Goal: Information Seeking & Learning: Learn about a topic

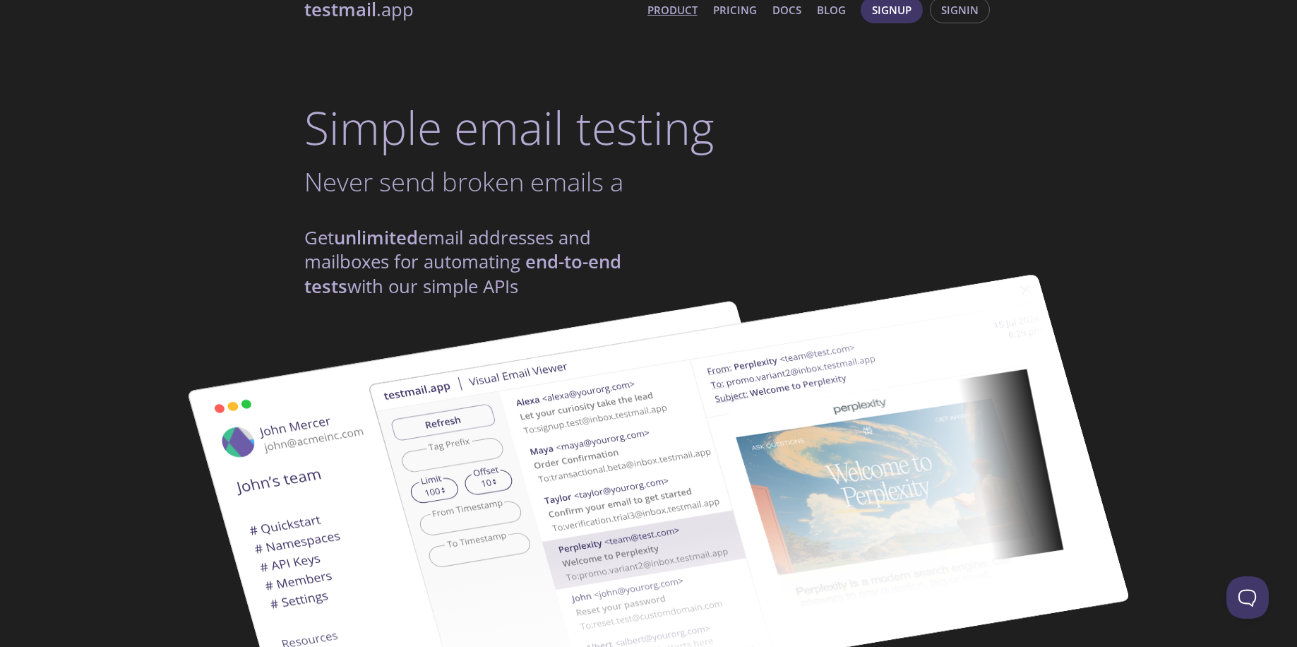
scroll to position [23, 0]
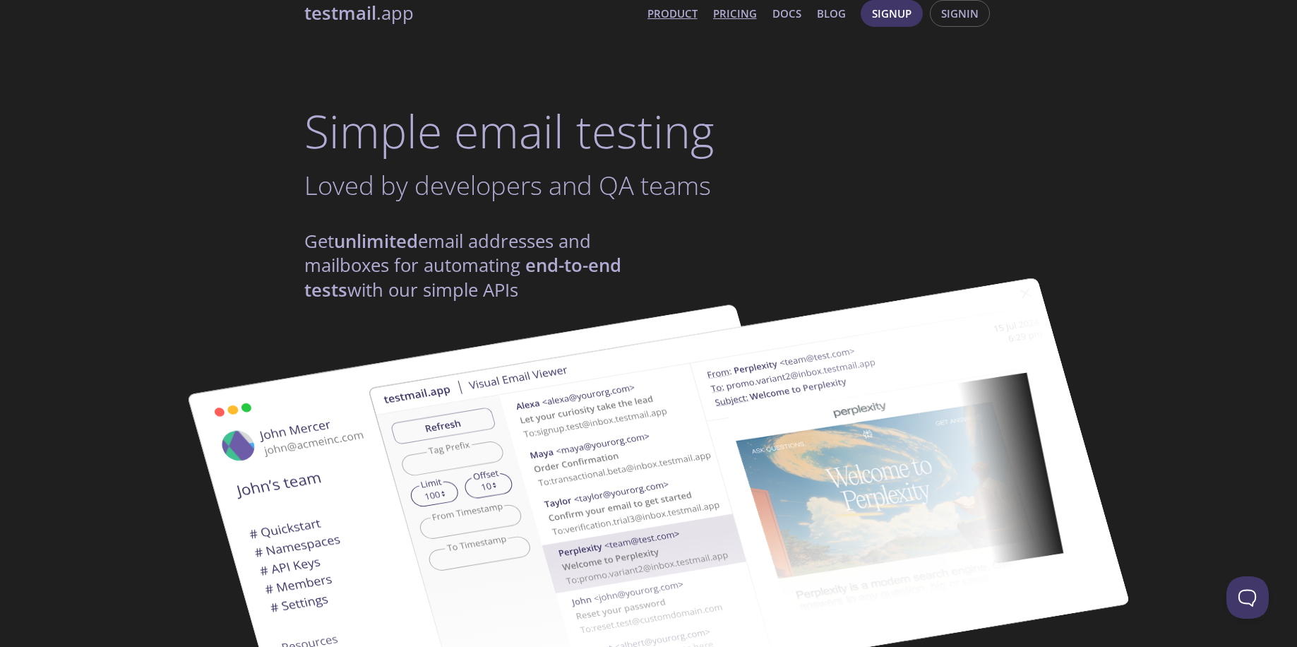
click at [726, 11] on link "Pricing" at bounding box center [735, 13] width 44 height 18
